Goal: Task Accomplishment & Management: Complete application form

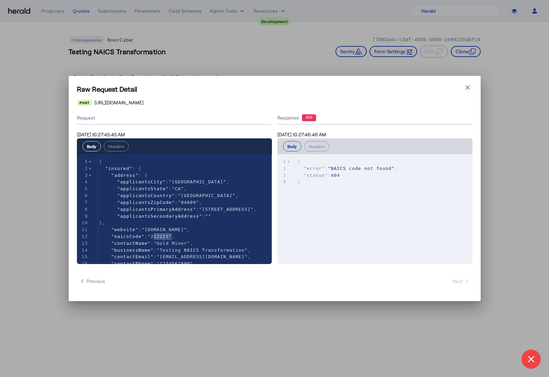
select select "pfm_2v8p_herald_api"
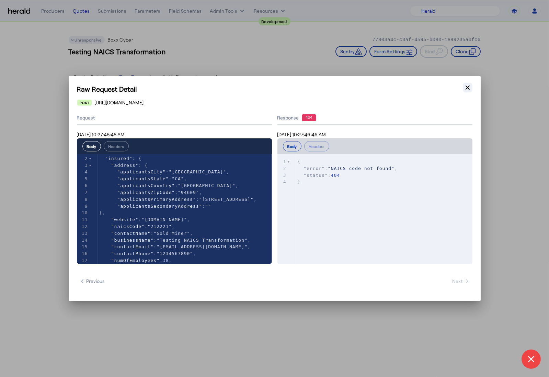
click at [467, 89] on icon "button" at bounding box center [468, 87] width 7 height 7
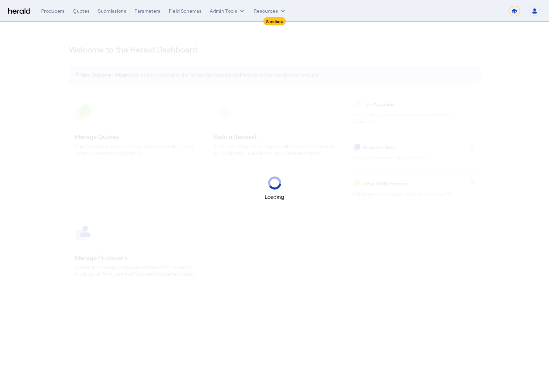
select select "*******"
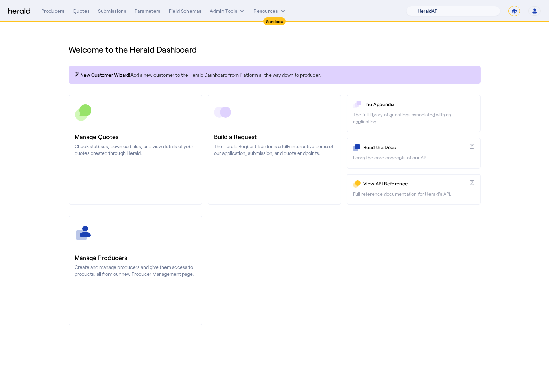
click at [454, 11] on select "1Fort Acrisure Acturis Affinity Advisors Affinity Risk Agentero AmWins Anzen Ao…" at bounding box center [453, 11] width 94 height 10
select select "pfm_h3db_crc"
click at [423, 6] on select "1Fort Acrisure Acturis Affinity Advisors Affinity Risk Agentero AmWins Anzen Ao…" at bounding box center [453, 11] width 94 height 10
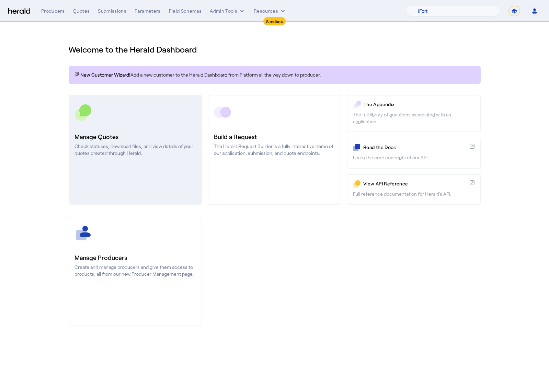
click at [165, 131] on link "Manage Quotes Check statuses, download files, and view details of your quotes c…" at bounding box center [136, 150] width 134 height 110
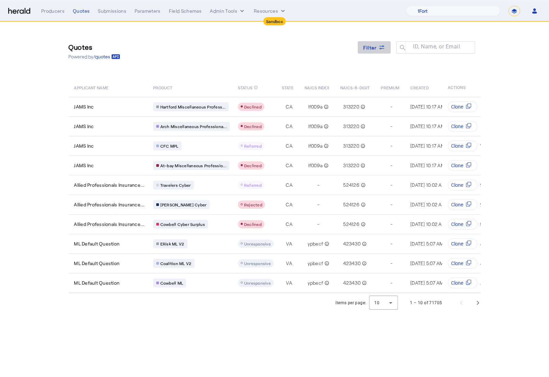
click at [380, 49] on icon at bounding box center [382, 47] width 7 height 7
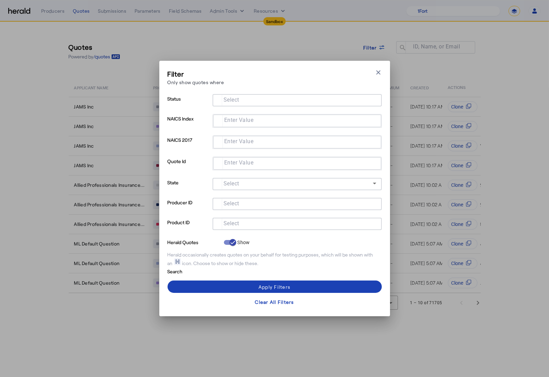
click at [287, 222] on input "Select" at bounding box center [296, 223] width 156 height 8
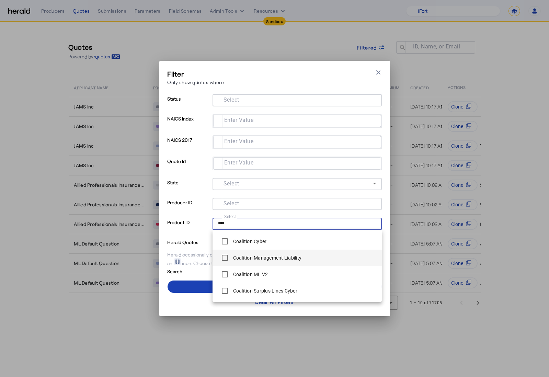
type input "****"
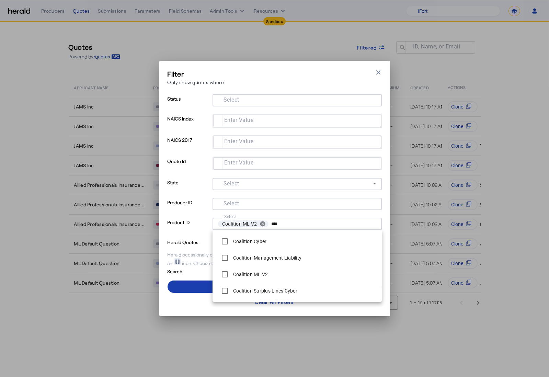
click at [201, 286] on span at bounding box center [275, 287] width 214 height 16
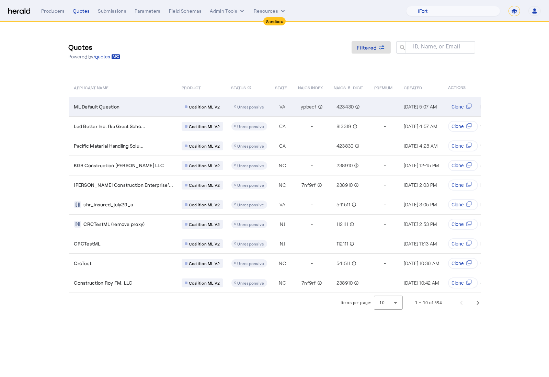
click at [137, 103] on div "ML Default Question" at bounding box center [123, 106] width 99 height 7
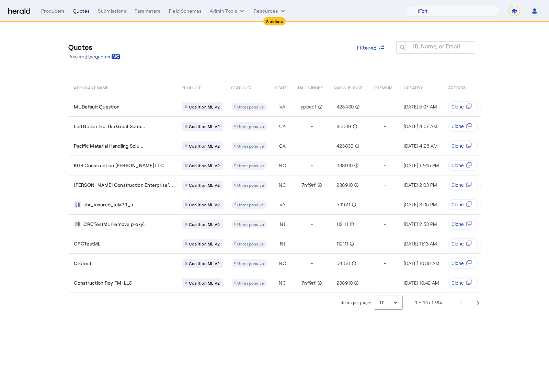
click at [85, 10] on div "Quotes" at bounding box center [81, 11] width 17 height 7
click at [463, 7] on select "1Fort Acrisure Acturis Affinity Advisors Affinity Risk Agentero AmWins Anzen Ao…" at bounding box center [453, 11] width 94 height 10
select select "pfm_2v8p_herald_api"
click at [423, 6] on select "1Fort Acrisure Acturis Affinity Advisors Affinity Risk Agentero AmWins Anzen Ao…" at bounding box center [453, 11] width 94 height 10
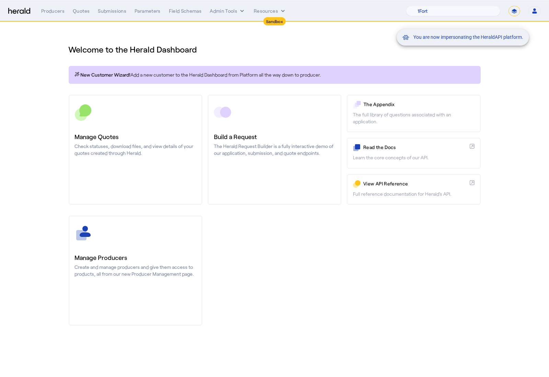
click at [156, 146] on div "You are now impersonating the HeraldAPI platform." at bounding box center [274, 188] width 549 height 377
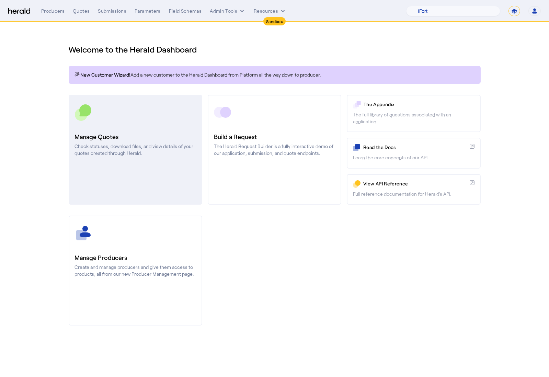
click at [148, 126] on link "Manage Quotes Check statuses, download files, and view details of your quotes c…" at bounding box center [136, 150] width 134 height 110
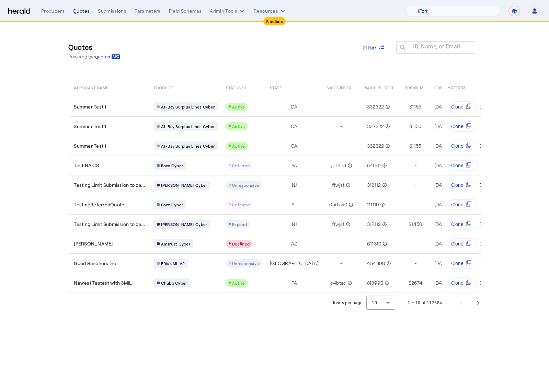
click at [77, 12] on div "Quotes" at bounding box center [81, 11] width 17 height 7
click at [83, 9] on div "Quotes" at bounding box center [81, 11] width 17 height 7
click at [22, 15] on div "Menu Producers Quotes Submissions Parameters Field Schemas Admin Tools Resource…" at bounding box center [274, 11] width 533 height 10
click at [18, 10] on img at bounding box center [19, 11] width 22 height 7
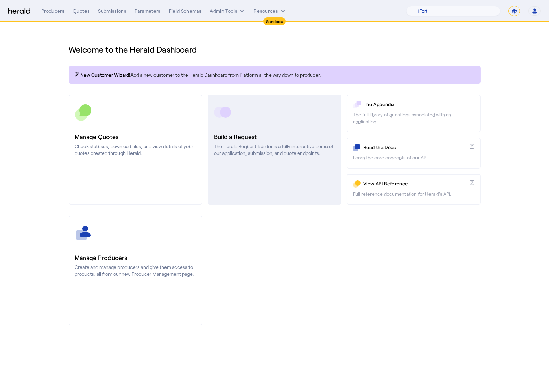
click at [288, 136] on h3 "Build a Request" at bounding box center [274, 137] width 121 height 10
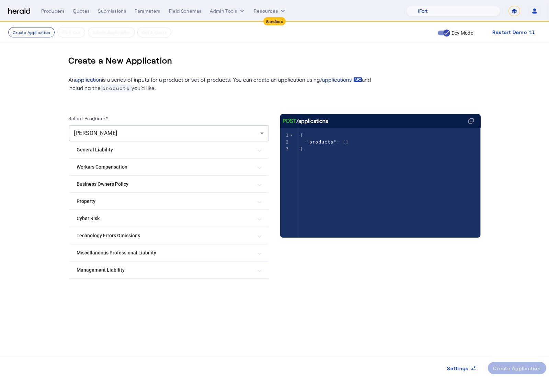
click at [179, 220] on Risk "Cyber Risk" at bounding box center [165, 218] width 176 height 7
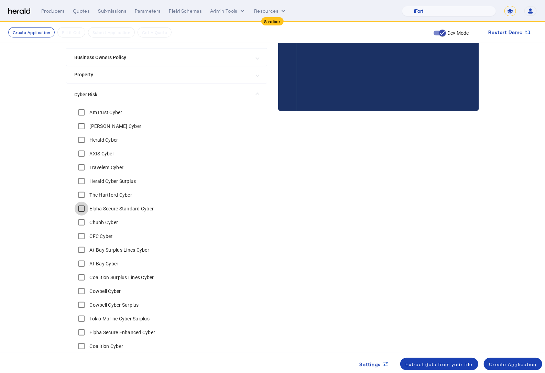
scroll to position [132, 0]
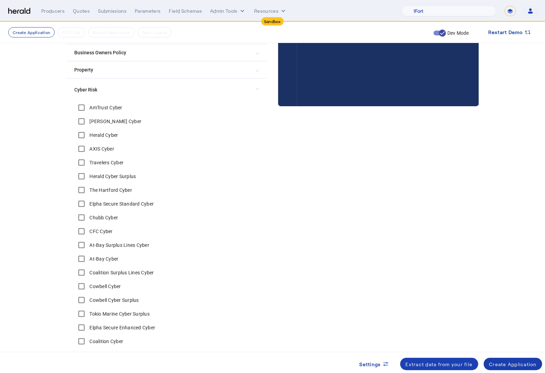
click at [507, 364] on div "Create Application" at bounding box center [513, 363] width 48 height 7
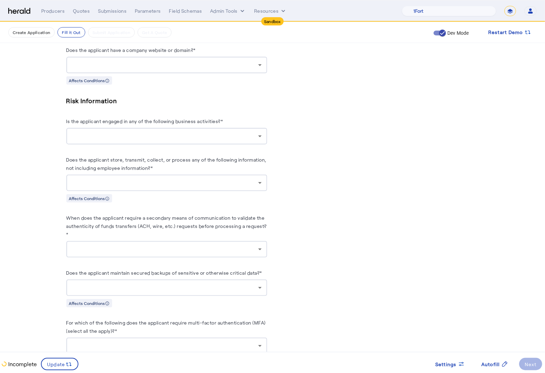
scroll to position [568, 0]
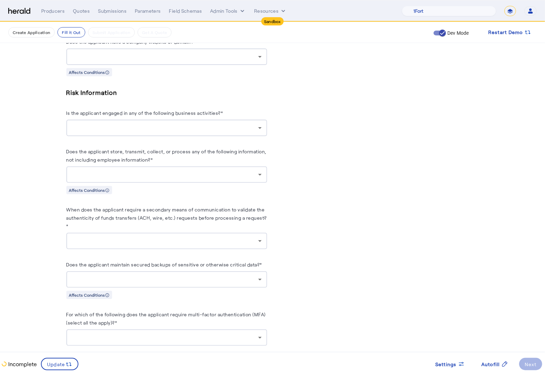
click at [242, 178] on div at bounding box center [167, 174] width 190 height 16
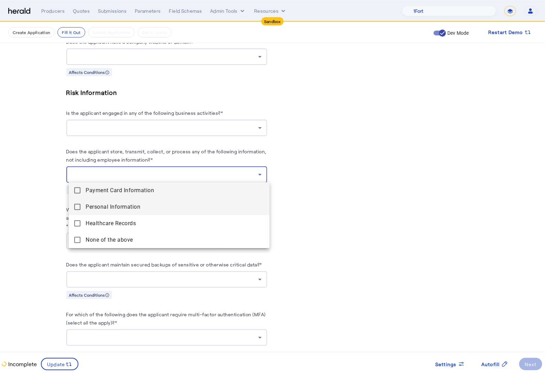
click at [183, 204] on span "Personal Information" at bounding box center [175, 207] width 178 height 8
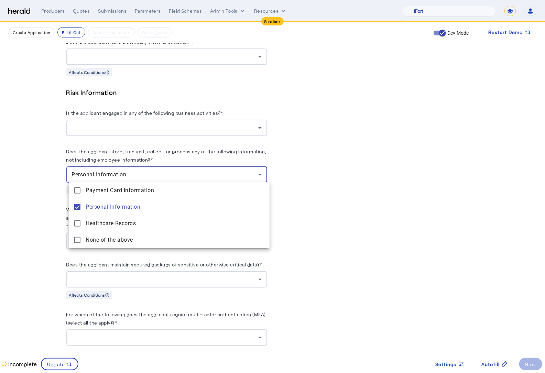
click at [53, 250] on div at bounding box center [272, 186] width 545 height 373
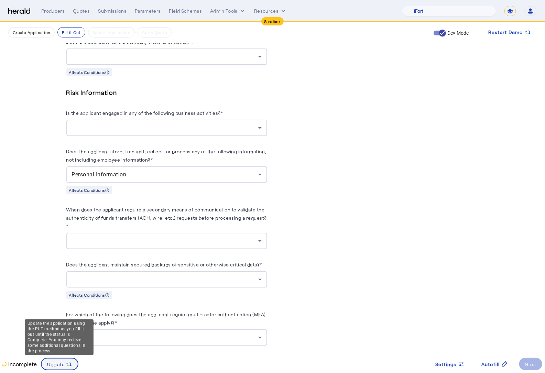
click at [58, 362] on span "Update" at bounding box center [56, 363] width 18 height 7
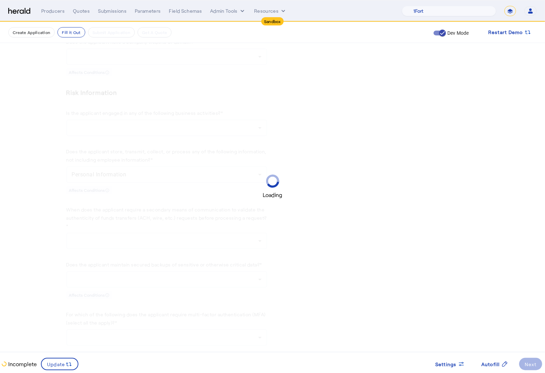
scroll to position [0, 0]
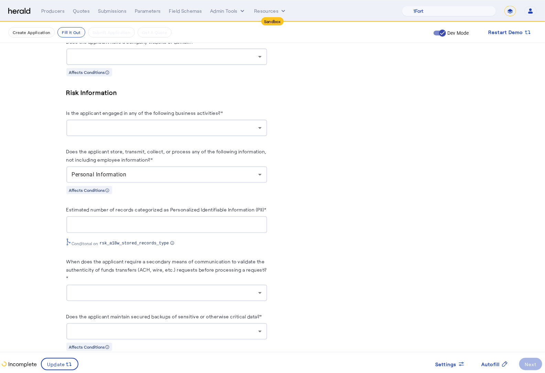
click at [169, 229] on input "Estimated number of records categorized as Personalized Identifiable Informatio…" at bounding box center [167, 225] width 190 height 8
type input "*"
click at [40, 238] on fill-application-step "Create Application Fill it Out Submit Application Get A Quote Dev Mode Restart …" at bounding box center [272, 99] width 545 height 1290
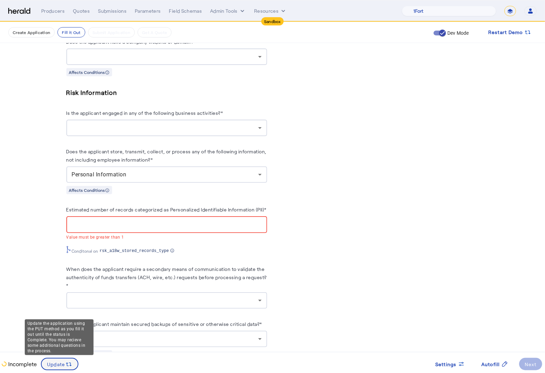
click at [65, 363] on icon at bounding box center [68, 364] width 7 height 7
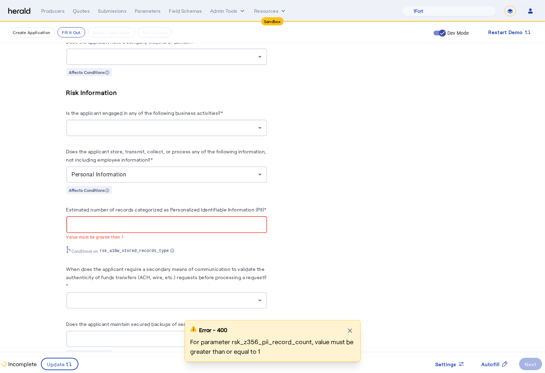
click at [107, 229] on input "*" at bounding box center [167, 225] width 190 height 8
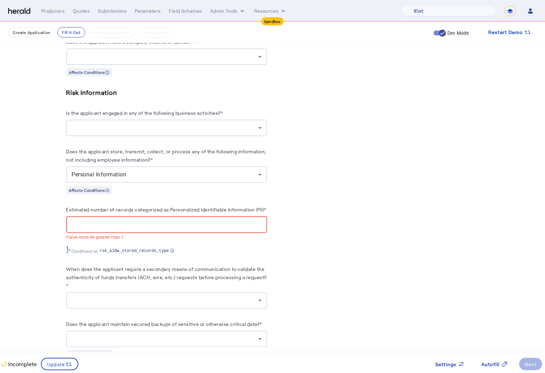
click at [101, 228] on input "*" at bounding box center [167, 225] width 190 height 8
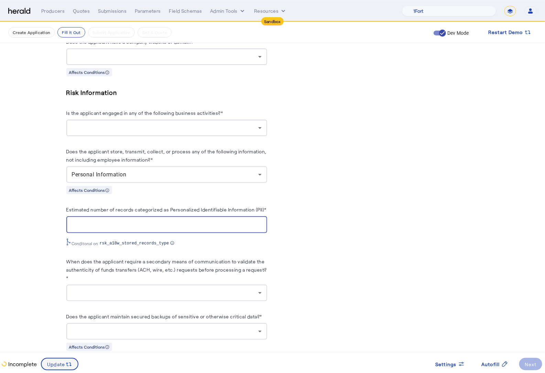
type input "*******"
click at [65, 359] on span at bounding box center [60, 364] width 36 height 16
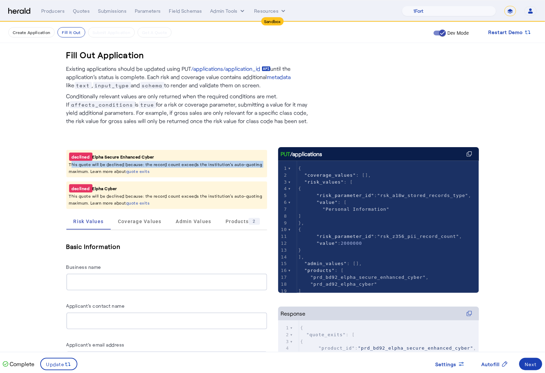
drag, startPoint x: 215, startPoint y: 160, endPoint x: 23, endPoint y: 165, distance: 192.5
click at [70, 167] on section "declined Elpha Secure Enhanced Cyber This quote will be declined because: the r…" at bounding box center [166, 163] width 201 height 27
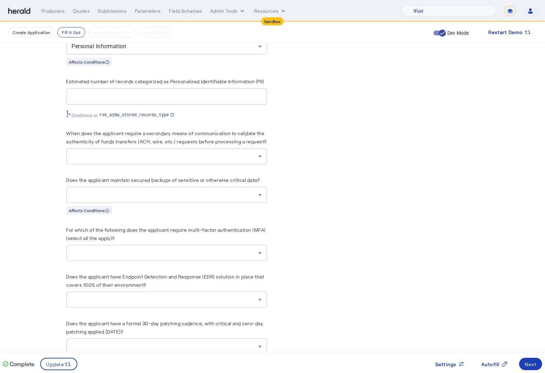
scroll to position [703, 0]
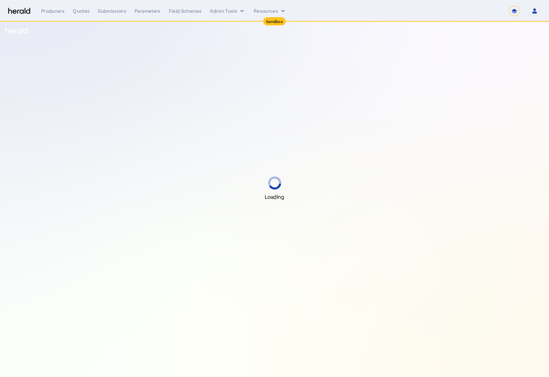
select select "*******"
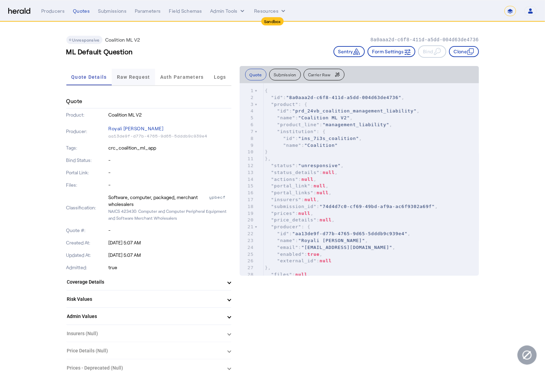
click at [135, 73] on span "Raw Request" at bounding box center [133, 77] width 33 height 16
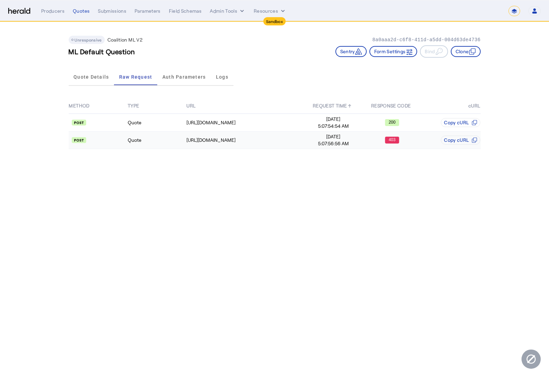
click at [161, 141] on td "Quote" at bounding box center [156, 141] width 59 height 18
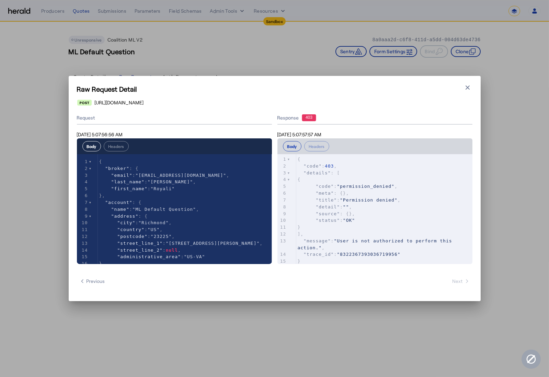
click at [475, 86] on div "Raw Request Detail Close modal https://distribution-api.demo.1nine.net/v2/submi…" at bounding box center [275, 188] width 412 height 225
click at [470, 87] on icon "button" at bounding box center [468, 87] width 7 height 7
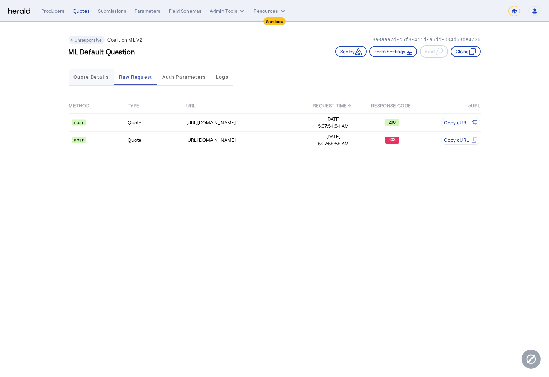
click at [92, 79] on span "Quote Details" at bounding box center [91, 77] width 35 height 5
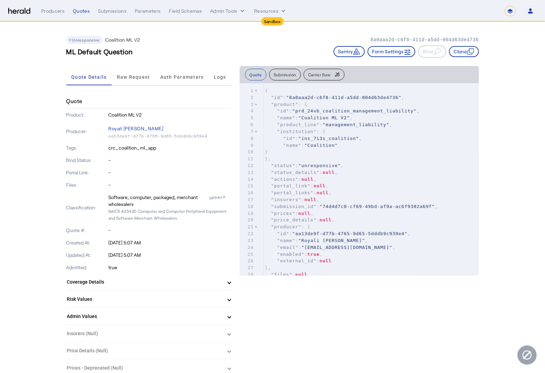
drag, startPoint x: 164, startPoint y: 149, endPoint x: 106, endPoint y: 149, distance: 57.7
click at [106, 149] on div "Tags: crc_coalition_ml_app" at bounding box center [148, 148] width 165 height 12
click at [118, 147] on p "crc_coalition_ml_app" at bounding box center [170, 147] width 123 height 7
click at [144, 78] on span "Raw Request" at bounding box center [133, 77] width 33 height 5
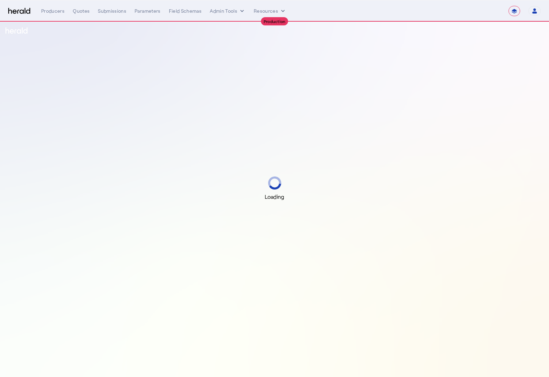
select select "**********"
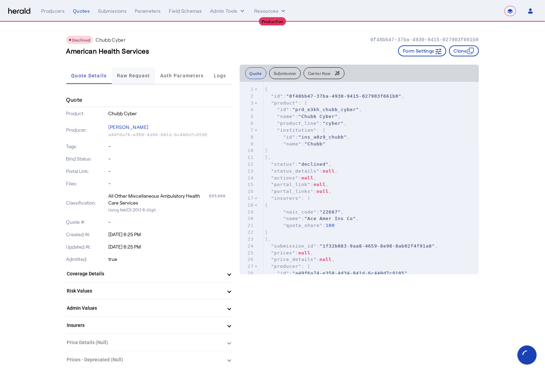
click at [126, 75] on span "Raw Request" at bounding box center [133, 75] width 33 height 5
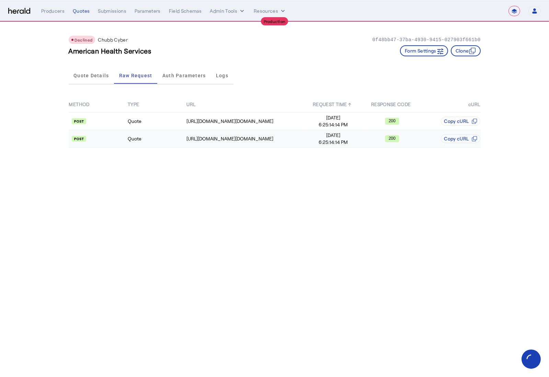
click at [168, 142] on td "Quote" at bounding box center [156, 139] width 59 height 18
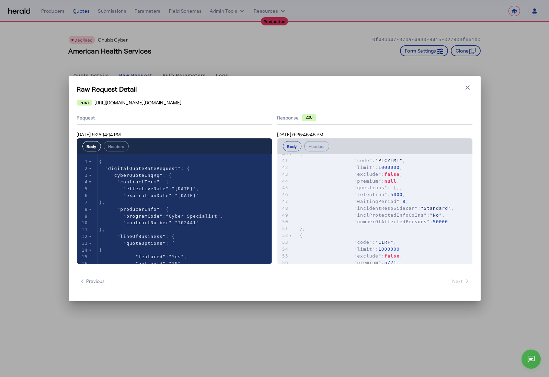
scroll to position [206, 0]
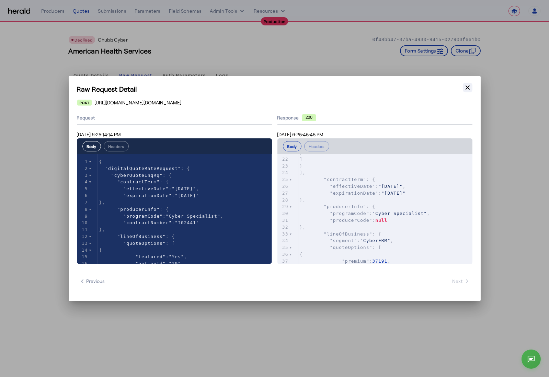
click at [467, 90] on icon "button" at bounding box center [468, 87] width 7 height 7
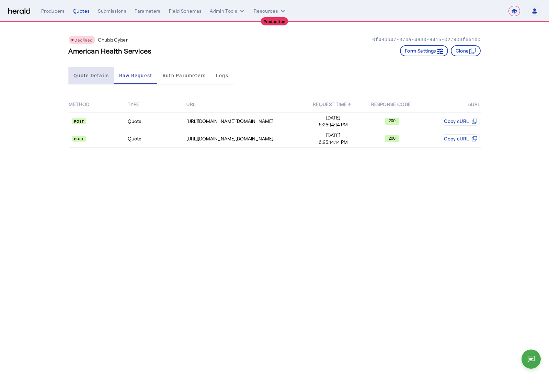
click at [92, 81] on span "Quote Details" at bounding box center [91, 75] width 35 height 16
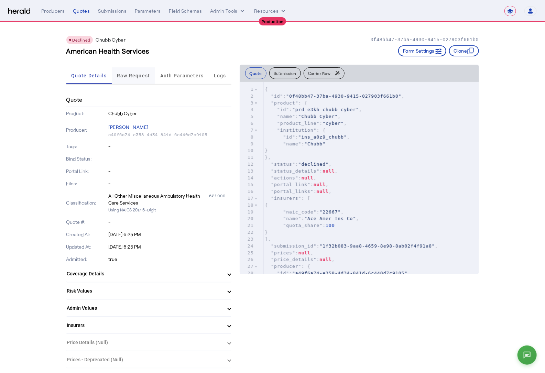
click at [135, 76] on span "Raw Request" at bounding box center [133, 75] width 33 height 5
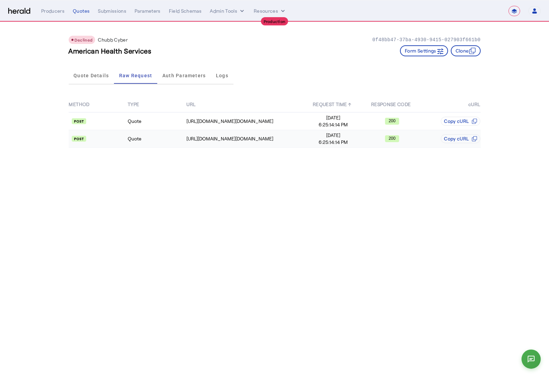
click at [163, 137] on td "Quote" at bounding box center [156, 139] width 59 height 18
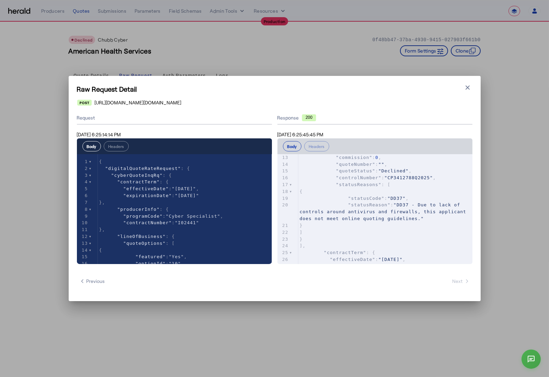
scroll to position [98, 0]
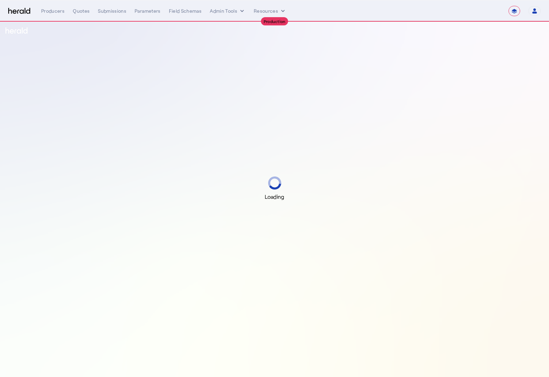
select select "**********"
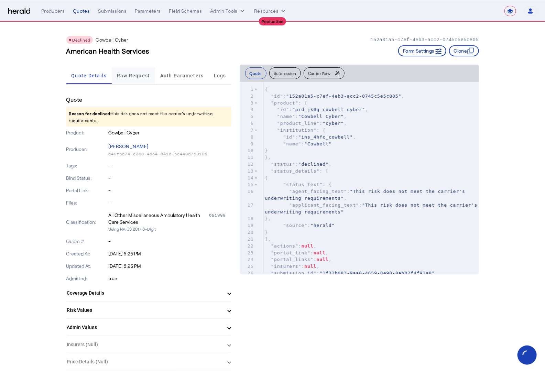
click at [137, 77] on span "Raw Request" at bounding box center [133, 75] width 33 height 5
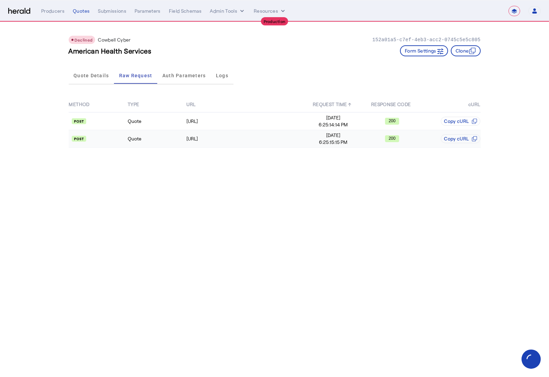
click at [160, 139] on td "Quote" at bounding box center [156, 139] width 59 height 18
